Goal: Find specific page/section: Find specific page/section

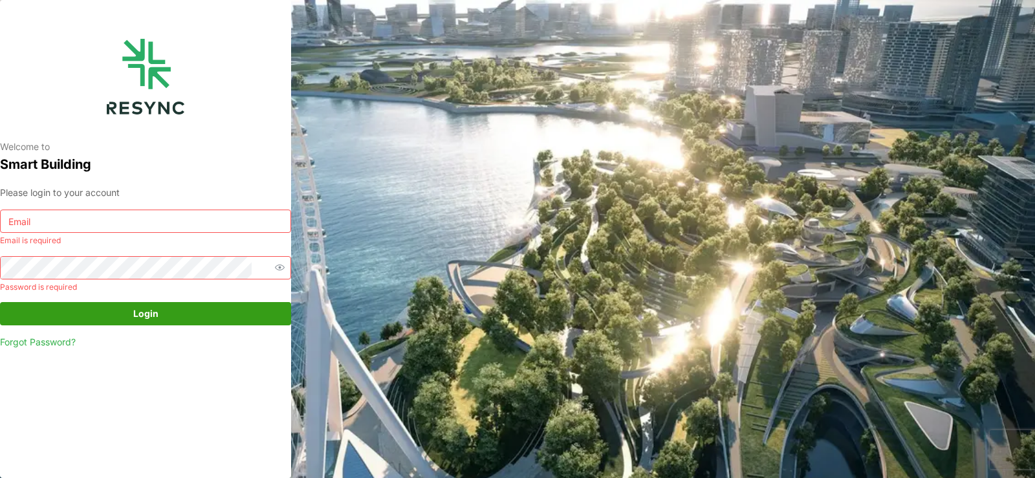
click at [122, 231] on input at bounding box center [145, 220] width 291 height 23
click at [105, 230] on input at bounding box center [145, 220] width 291 height 23
click at [106, 221] on input at bounding box center [145, 220] width 291 height 23
type input "manajemen.gedung@national-hospital.com"
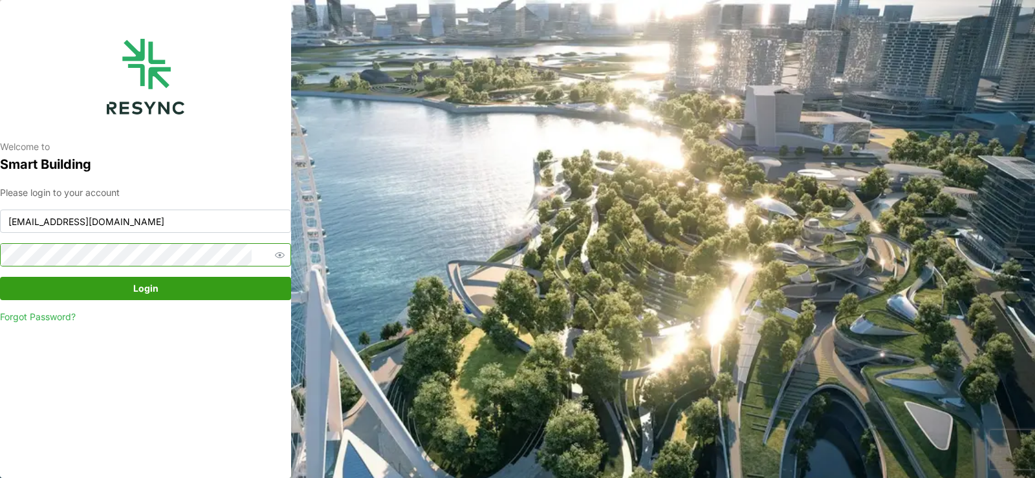
click at [0, 277] on button "Login" at bounding box center [145, 288] width 291 height 23
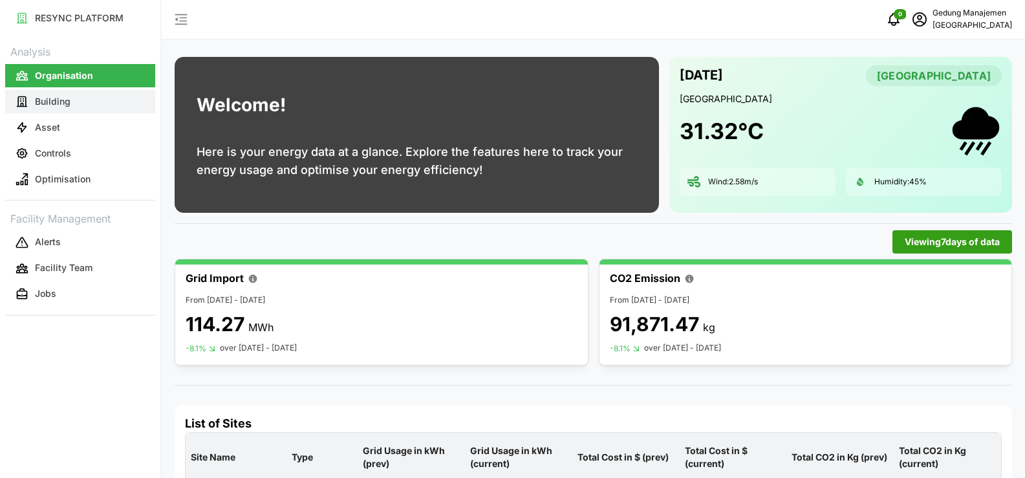
click at [49, 102] on p "Building" at bounding box center [53, 101] width 36 height 13
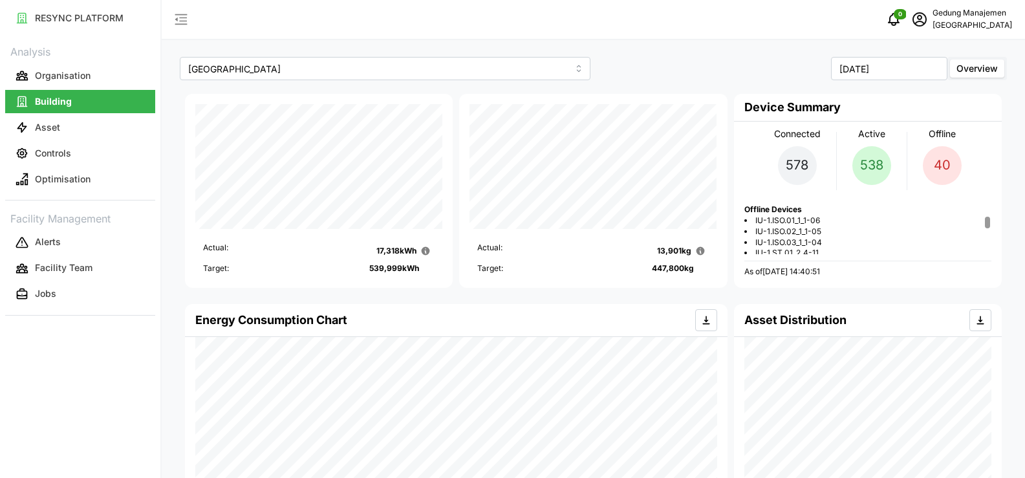
click at [807, 223] on span "IU-1.ISO.01_1_1-06" at bounding box center [787, 220] width 65 height 11
